Goal: Find specific page/section: Find specific page/section

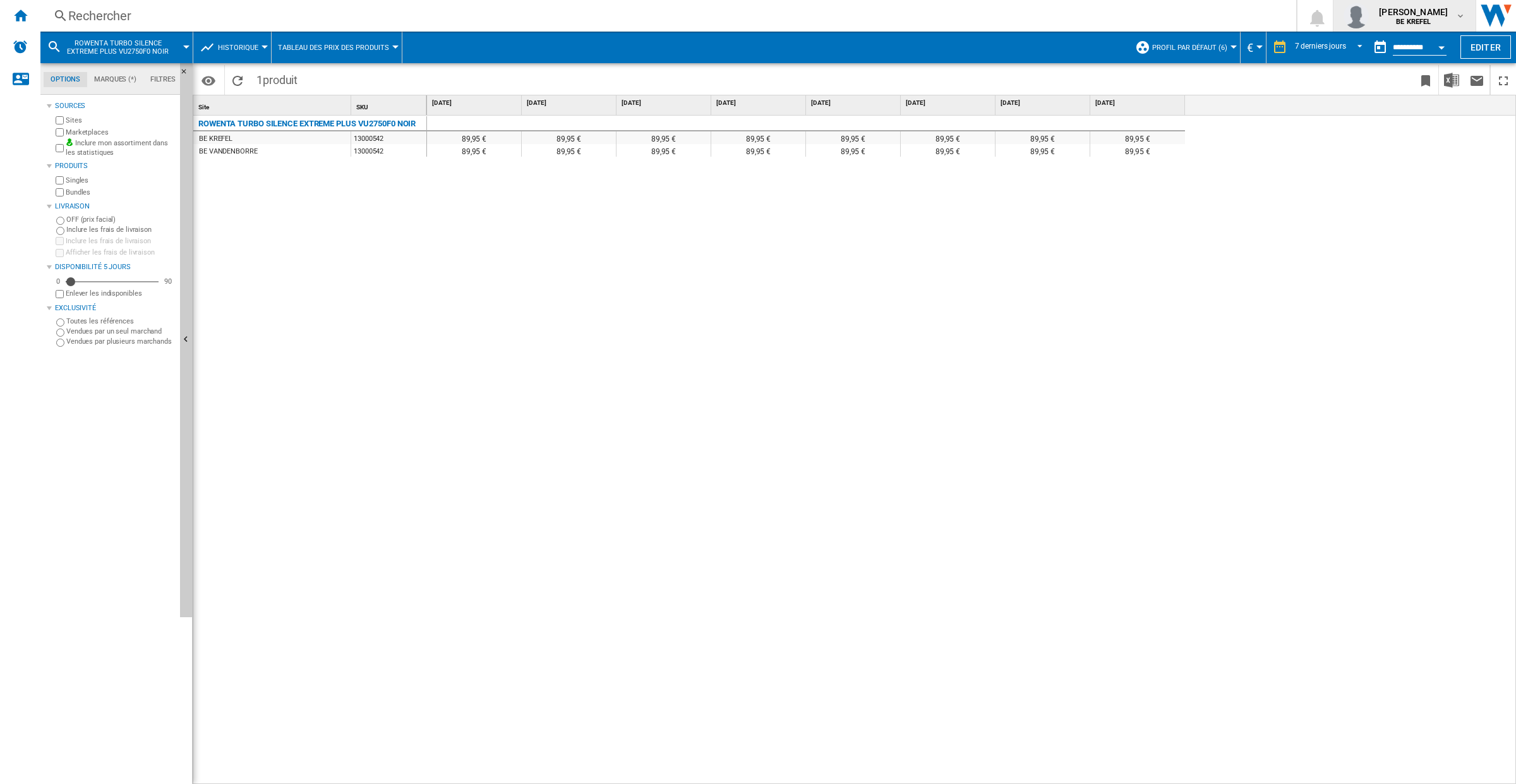
click at [1454, 16] on div "[PERSON_NAME] BE KREFEL" at bounding box center [1415, 16] width 81 height 20
click at [1411, 106] on button "Se déconnecter" at bounding box center [1401, 110] width 121 height 25
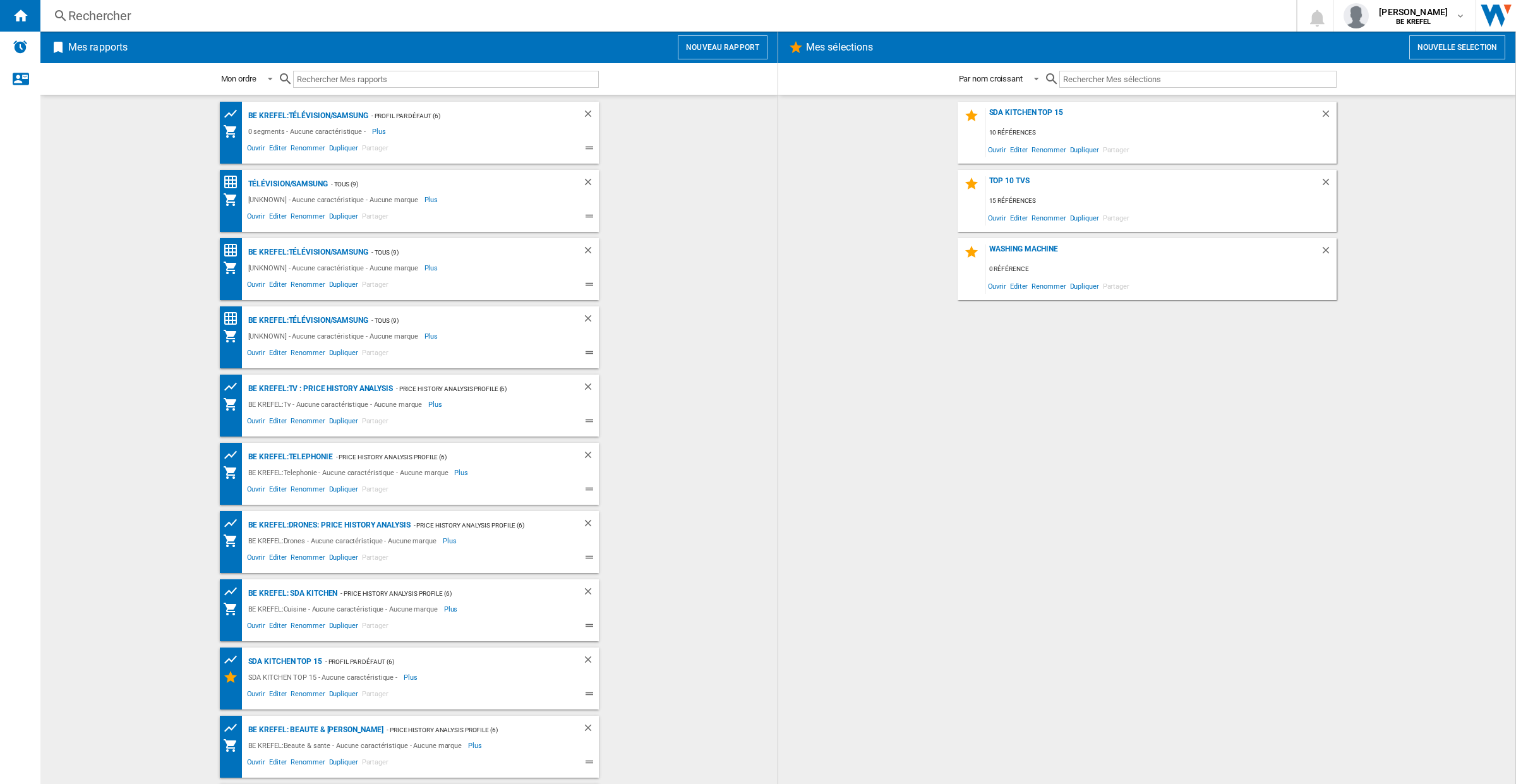
click at [78, 16] on div "Rechercher" at bounding box center [665, 16] width 1195 height 18
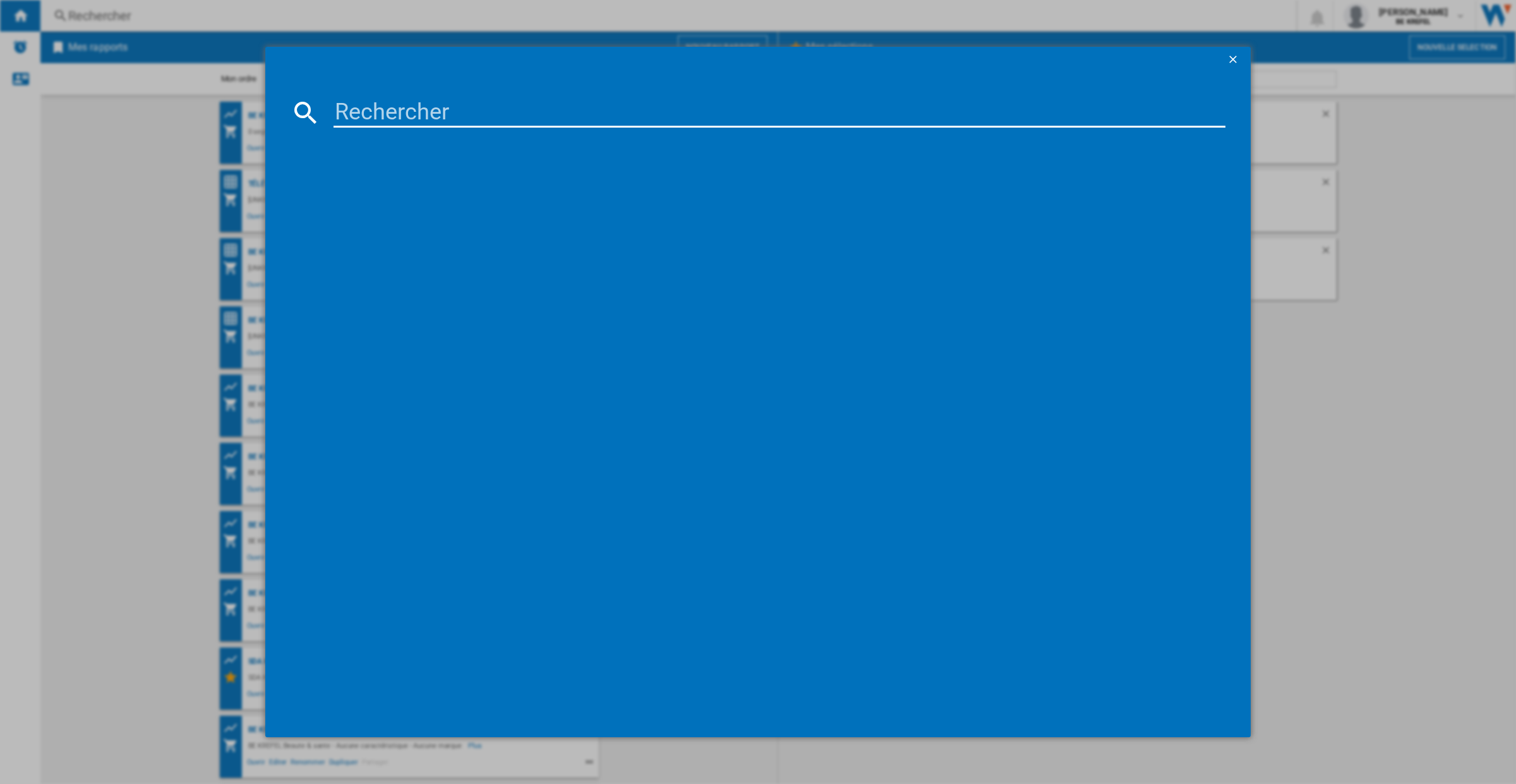
click at [410, 111] on input at bounding box center [779, 112] width 892 height 30
paste input "13000156"
type input "13000156"
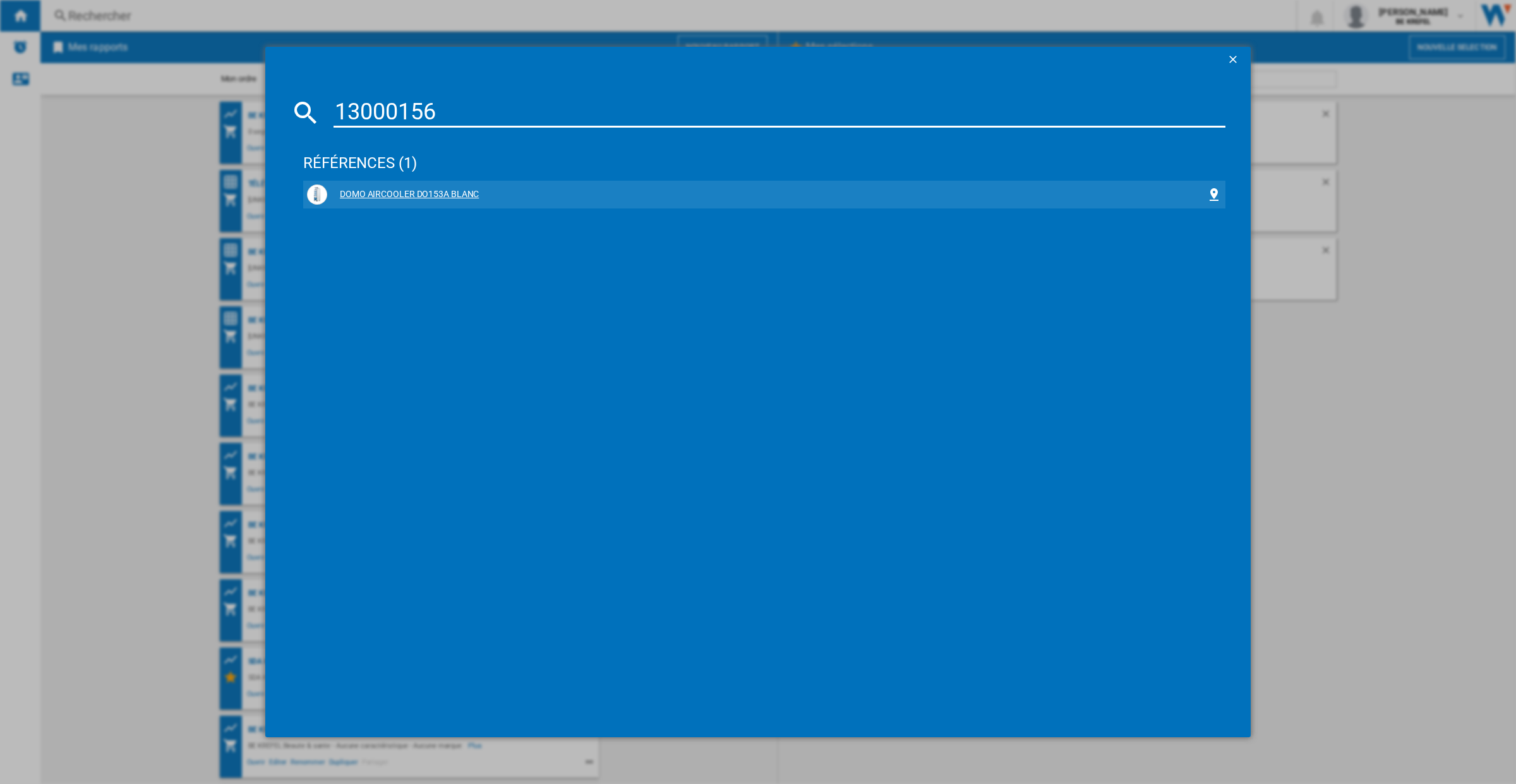
click at [403, 188] on div "DOMO AIRCOOLER DO153A BLANC" at bounding box center [766, 194] width 879 height 12
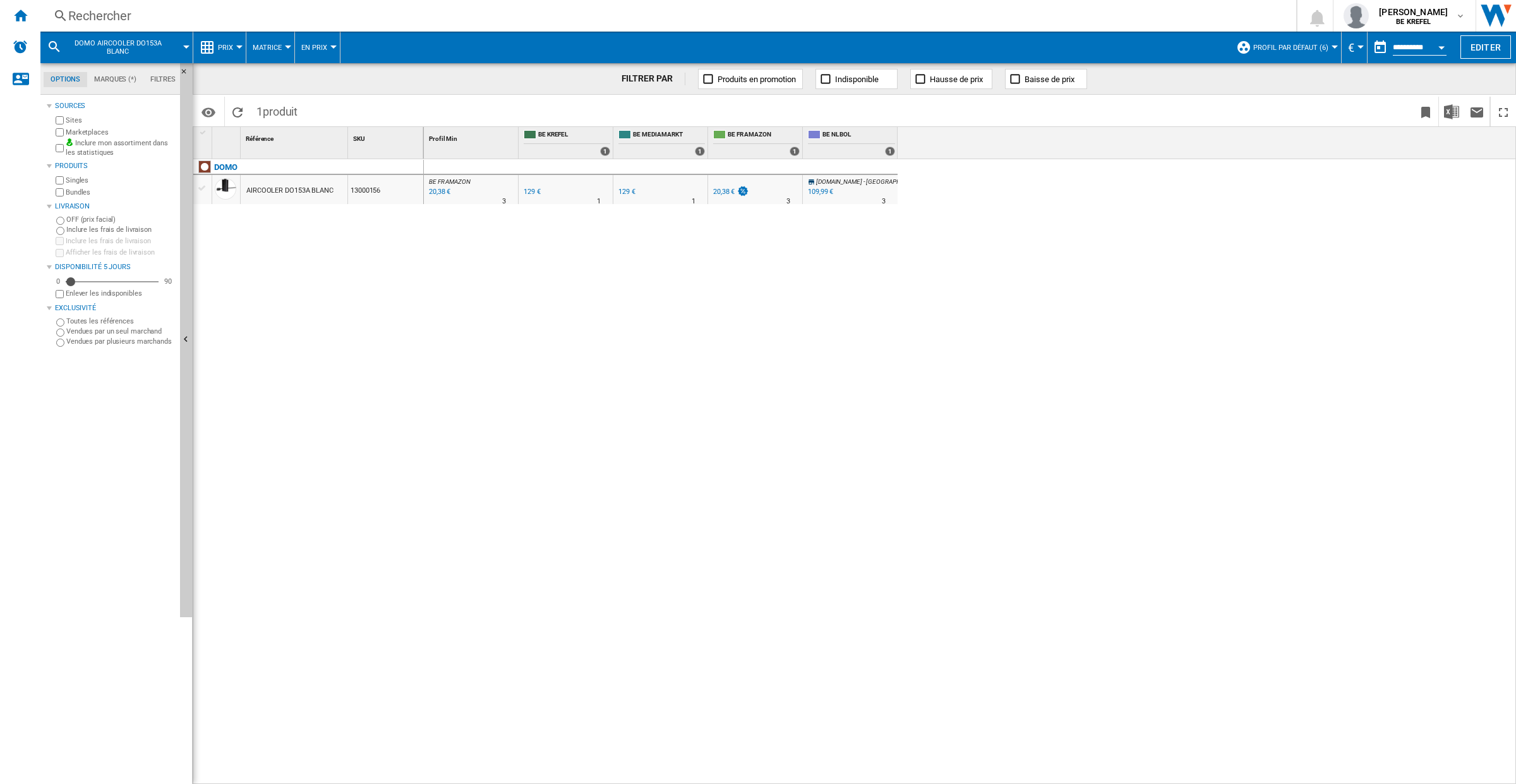
click at [234, 46] on button "Prix" at bounding box center [229, 47] width 22 height 31
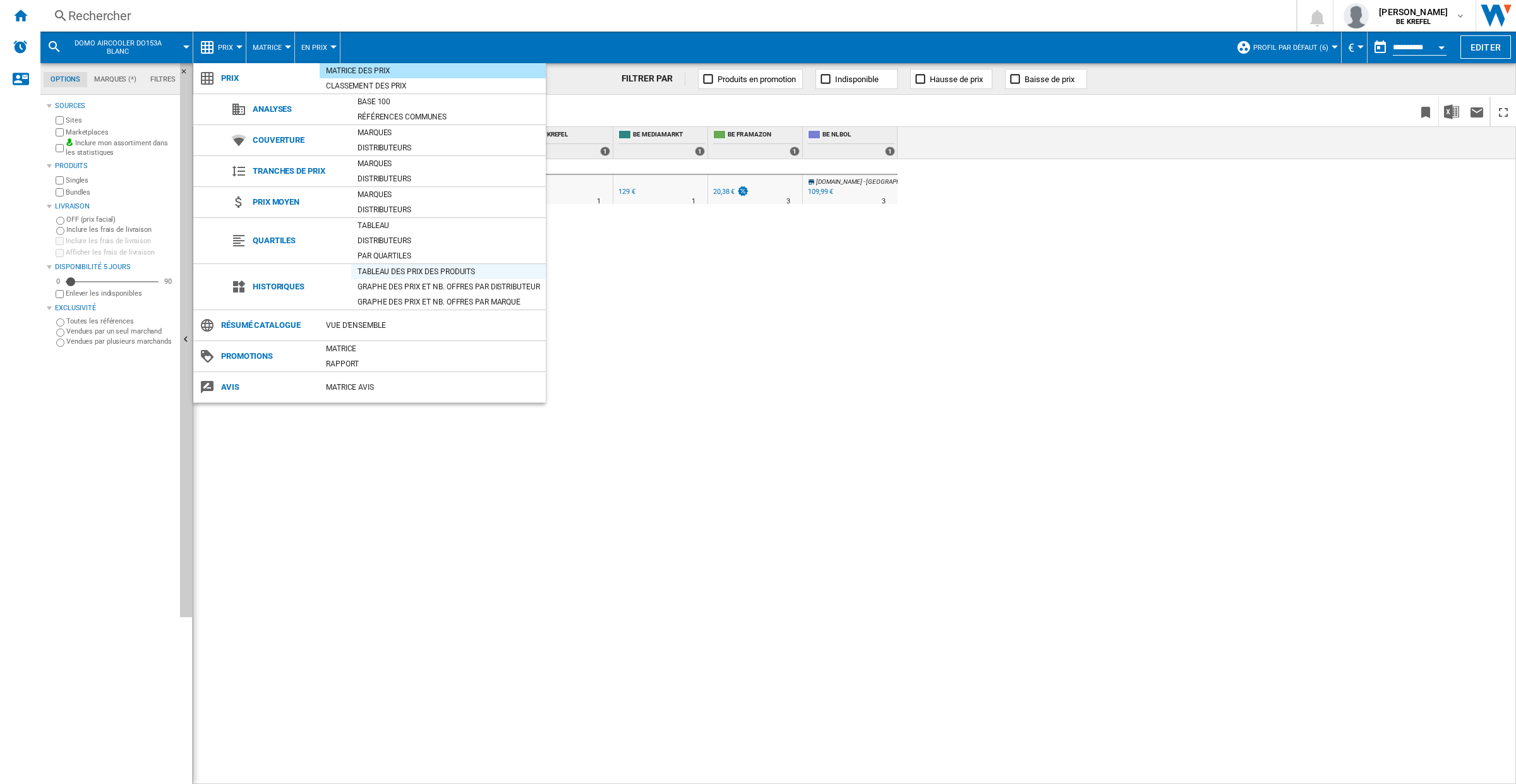
click at [393, 268] on div "Tableau des prix des produits" at bounding box center [448, 271] width 194 height 12
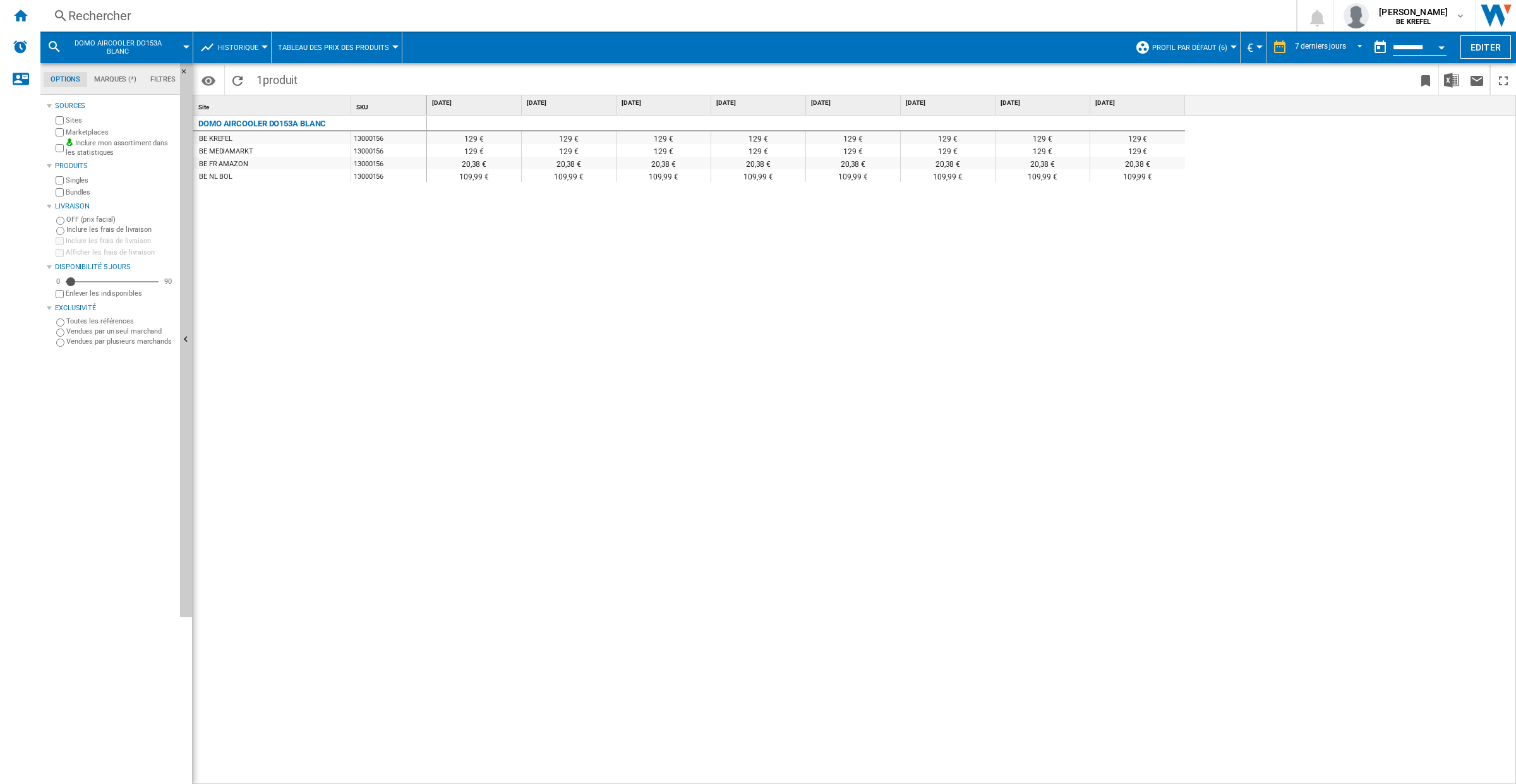
click at [106, 12] on div "Rechercher" at bounding box center [665, 16] width 1195 height 18
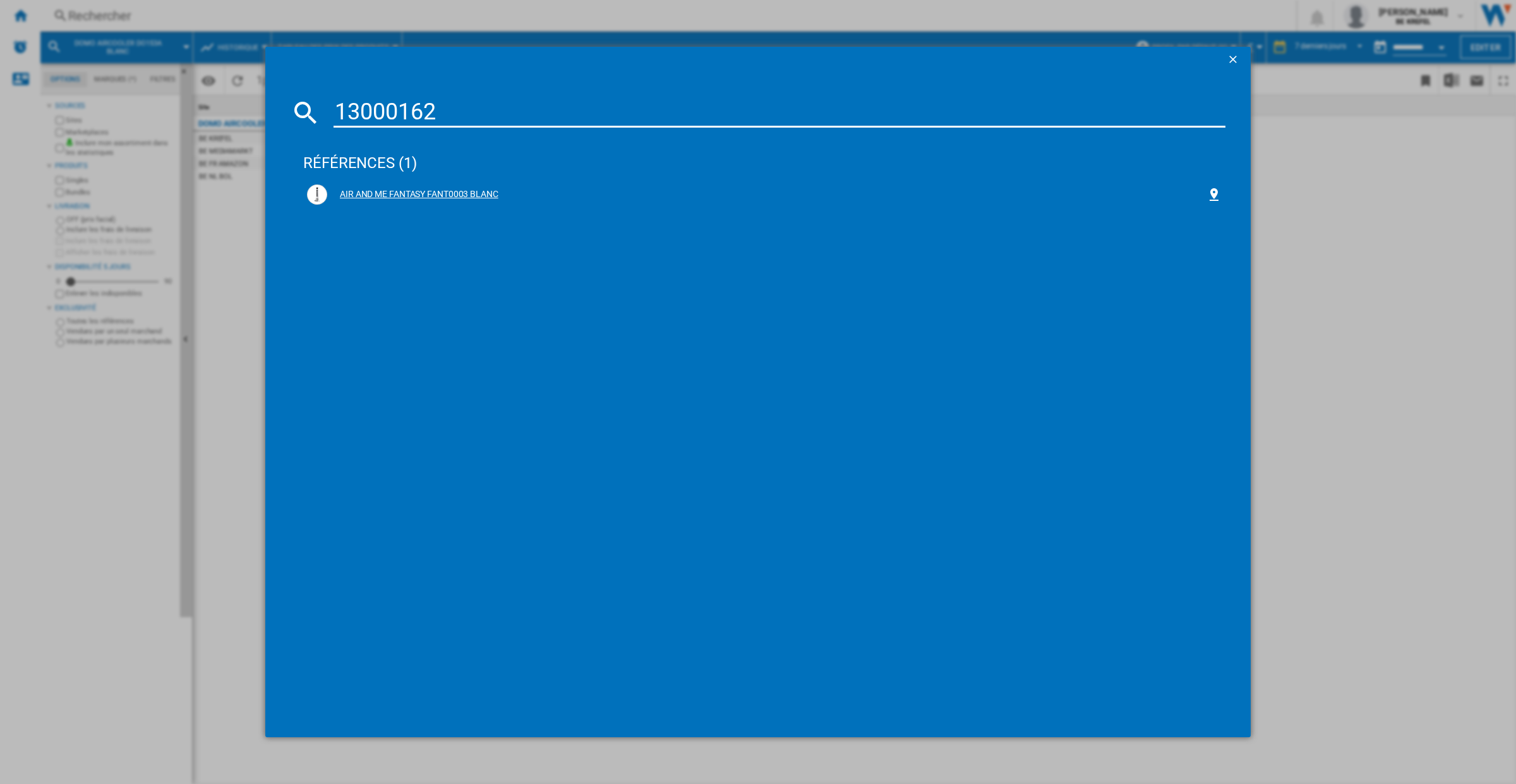
type input "13000162"
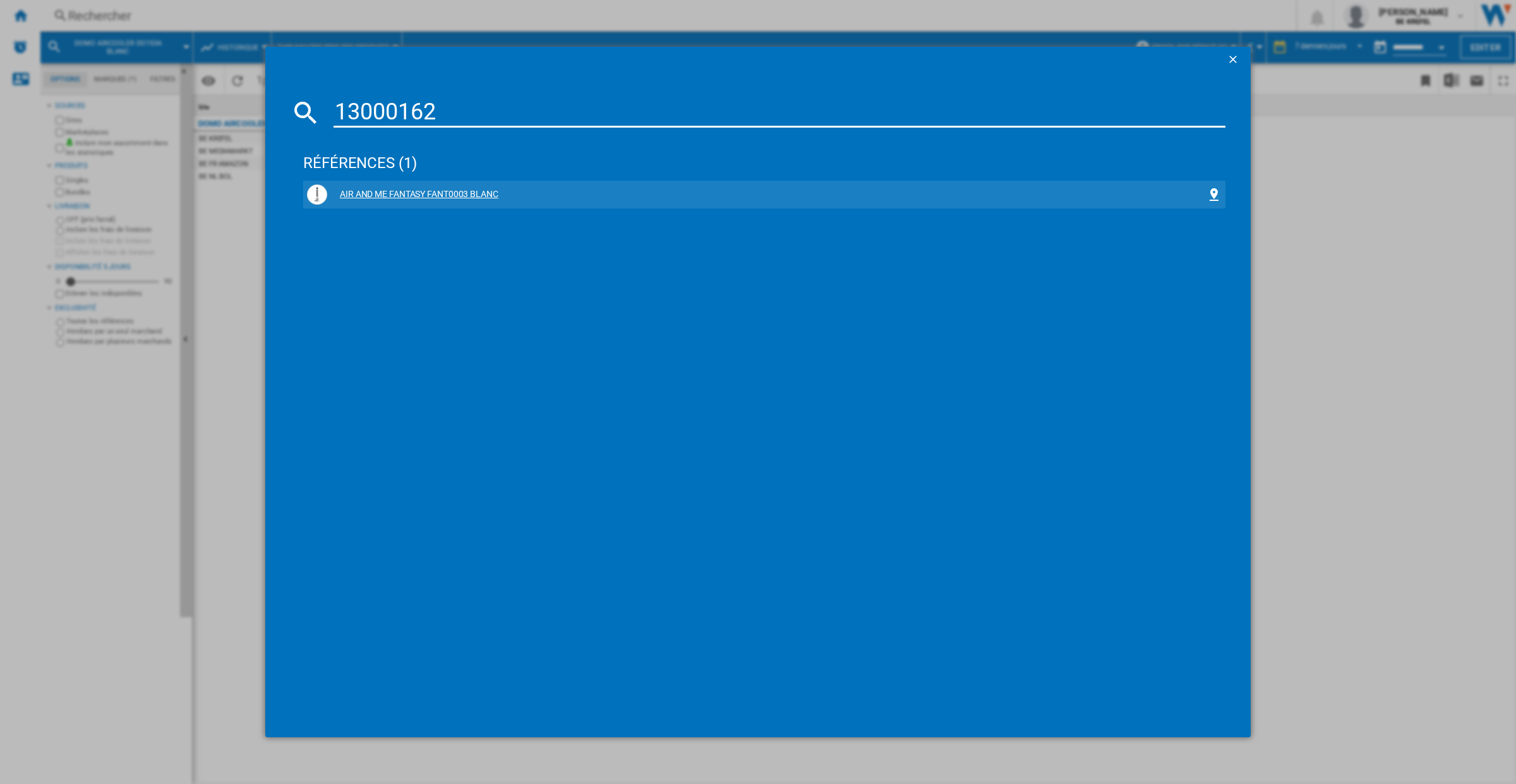
click at [376, 197] on div "AIR AND ME FANTASY FANT0003 BLANC" at bounding box center [766, 194] width 879 height 12
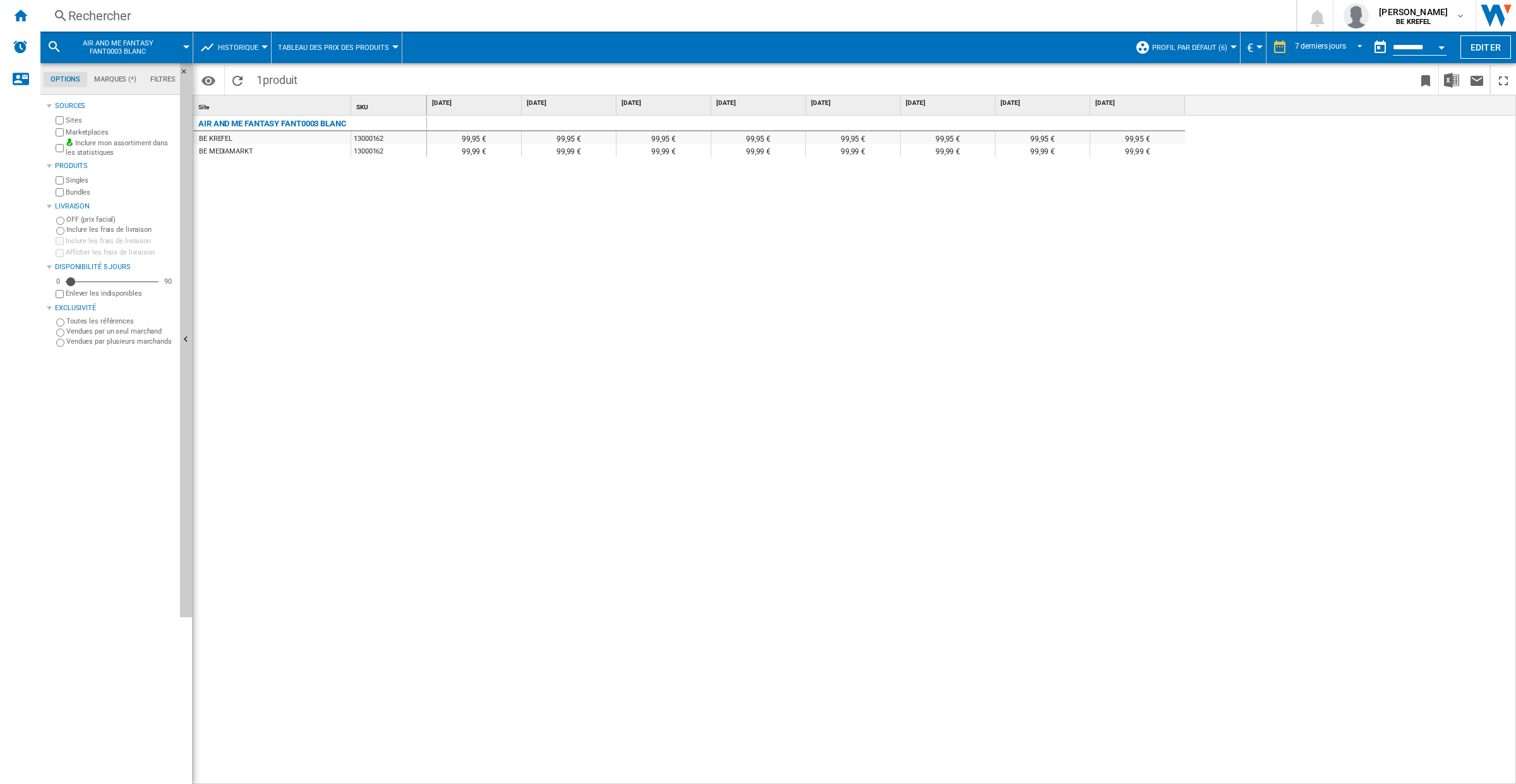
click at [137, 13] on div "Rechercher" at bounding box center [665, 16] width 1195 height 18
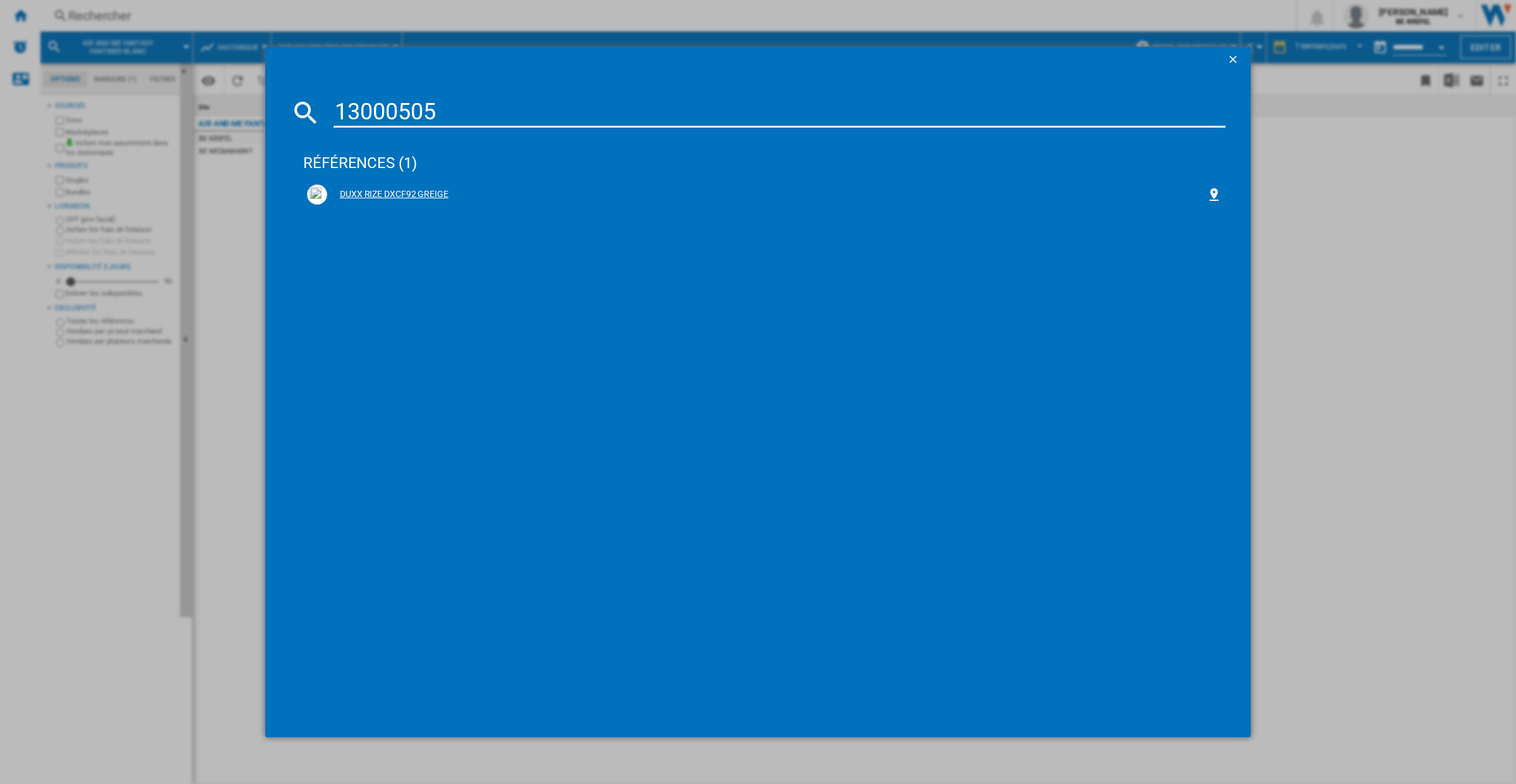
type input "13000505"
click at [396, 191] on div "DUXX RIZE DXCF92 GREIGE" at bounding box center [766, 194] width 879 height 12
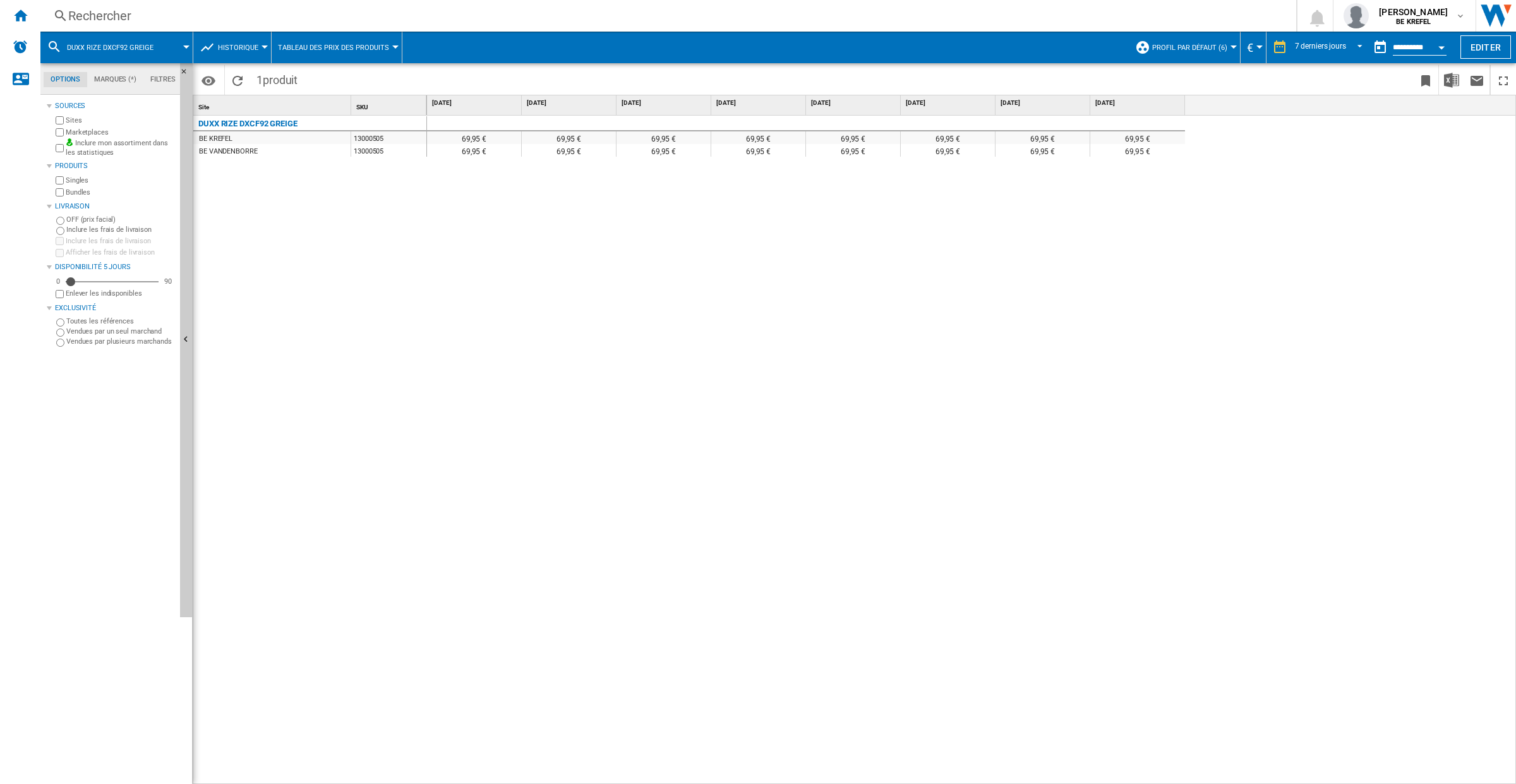
click at [86, 16] on div "Rechercher" at bounding box center [665, 16] width 1195 height 18
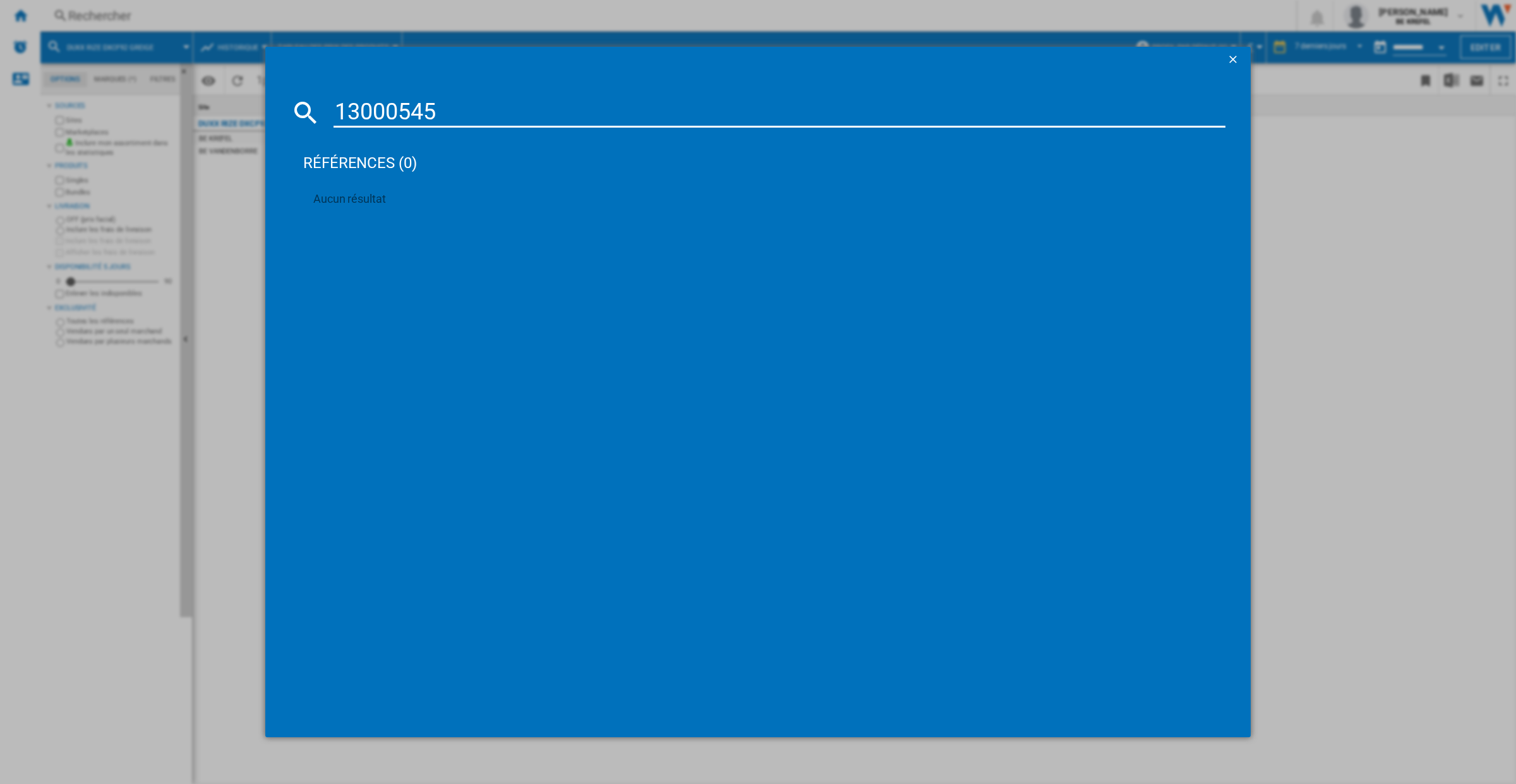
type input "13000545"
